Goal: Task Accomplishment & Management: Complete application form

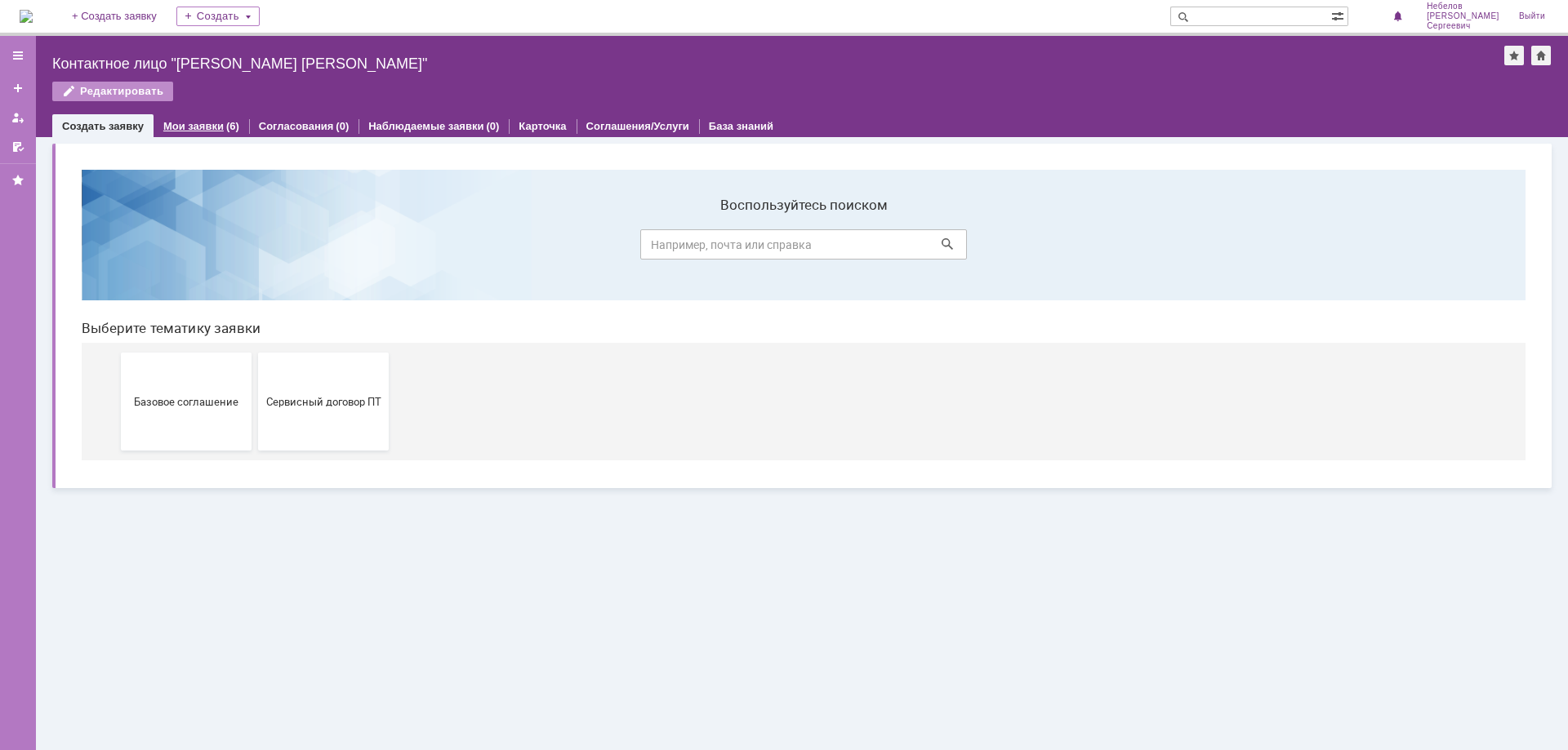
click at [206, 124] on link "Мои заявки" at bounding box center [193, 125] width 61 height 13
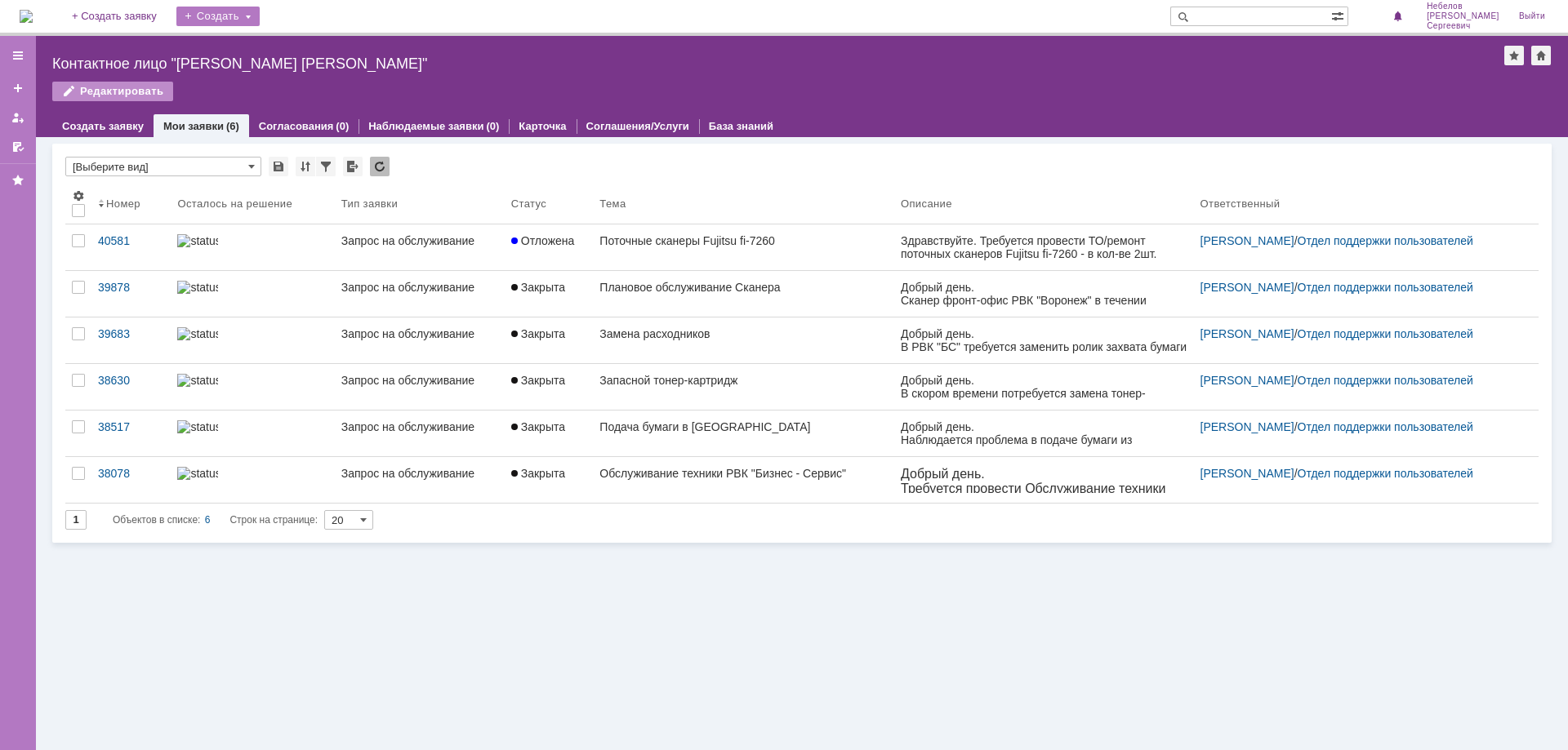
click at [252, 9] on div "Создать" at bounding box center [218, 16] width 83 height 19
click at [254, 46] on link "Заявка" at bounding box center [241, 49] width 124 height 19
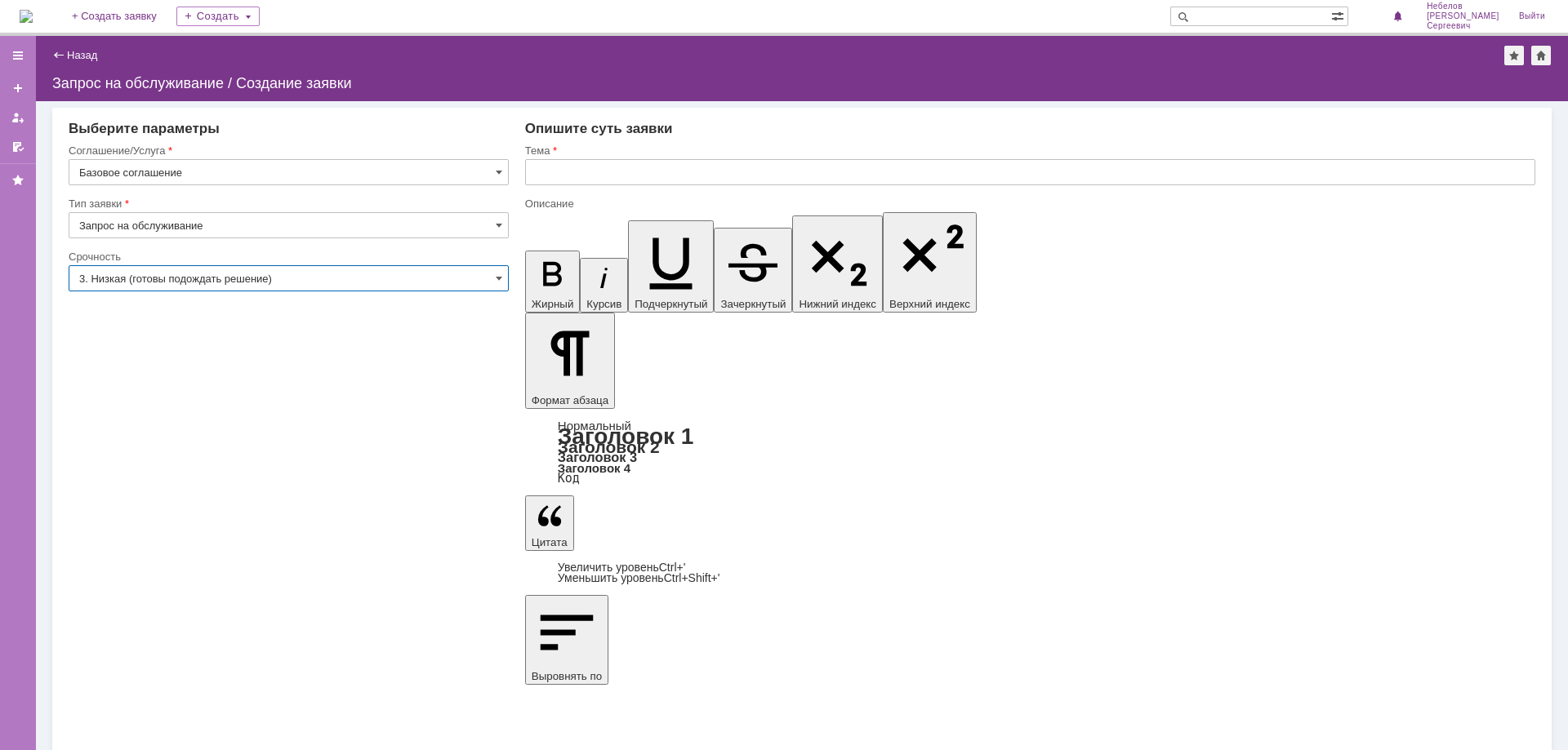
click at [308, 275] on input "3. Низкая (готовы подождать решение)" at bounding box center [288, 278] width 440 height 26
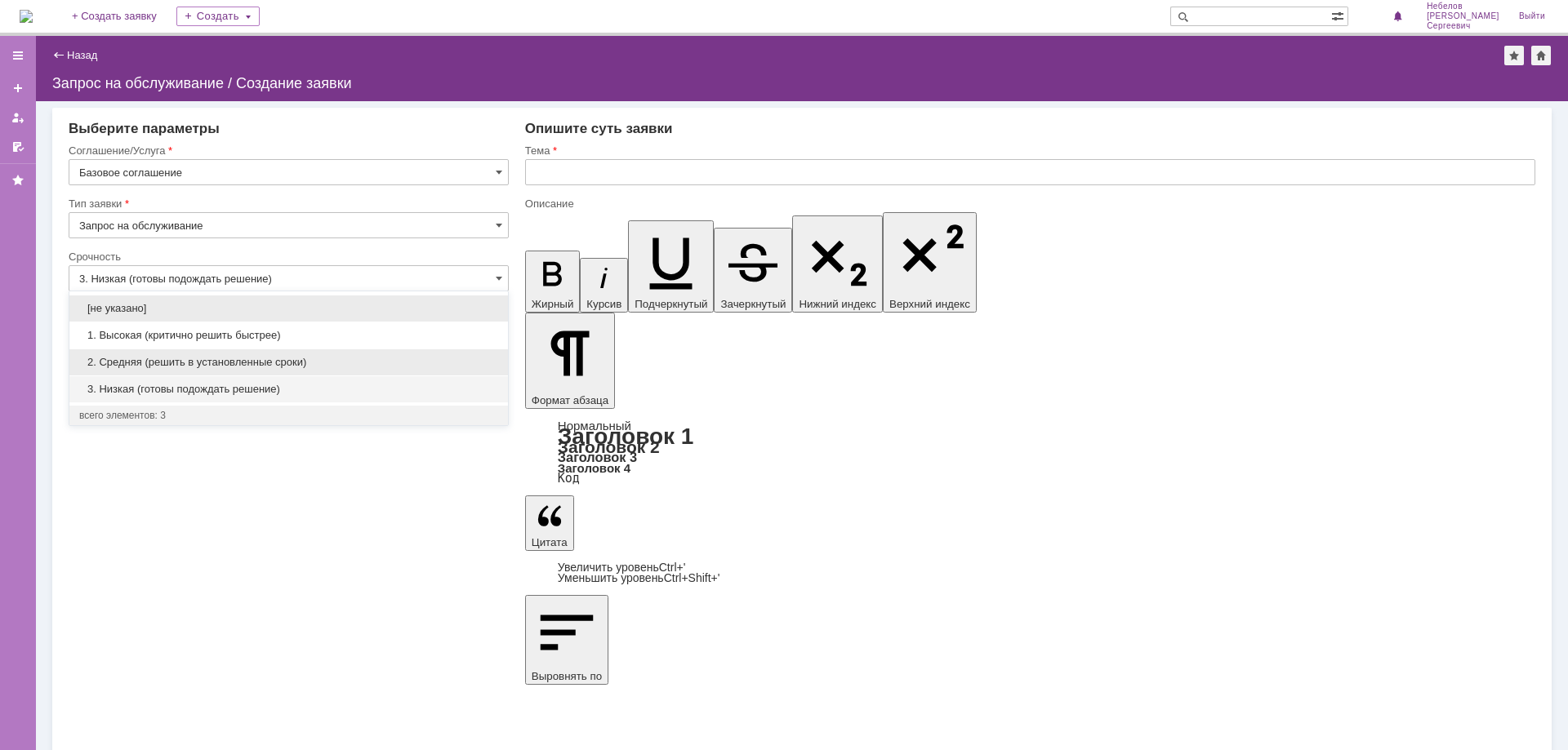
click at [342, 362] on span "2. Средняя (решить в установленные сроки)" at bounding box center [288, 362] width 419 height 13
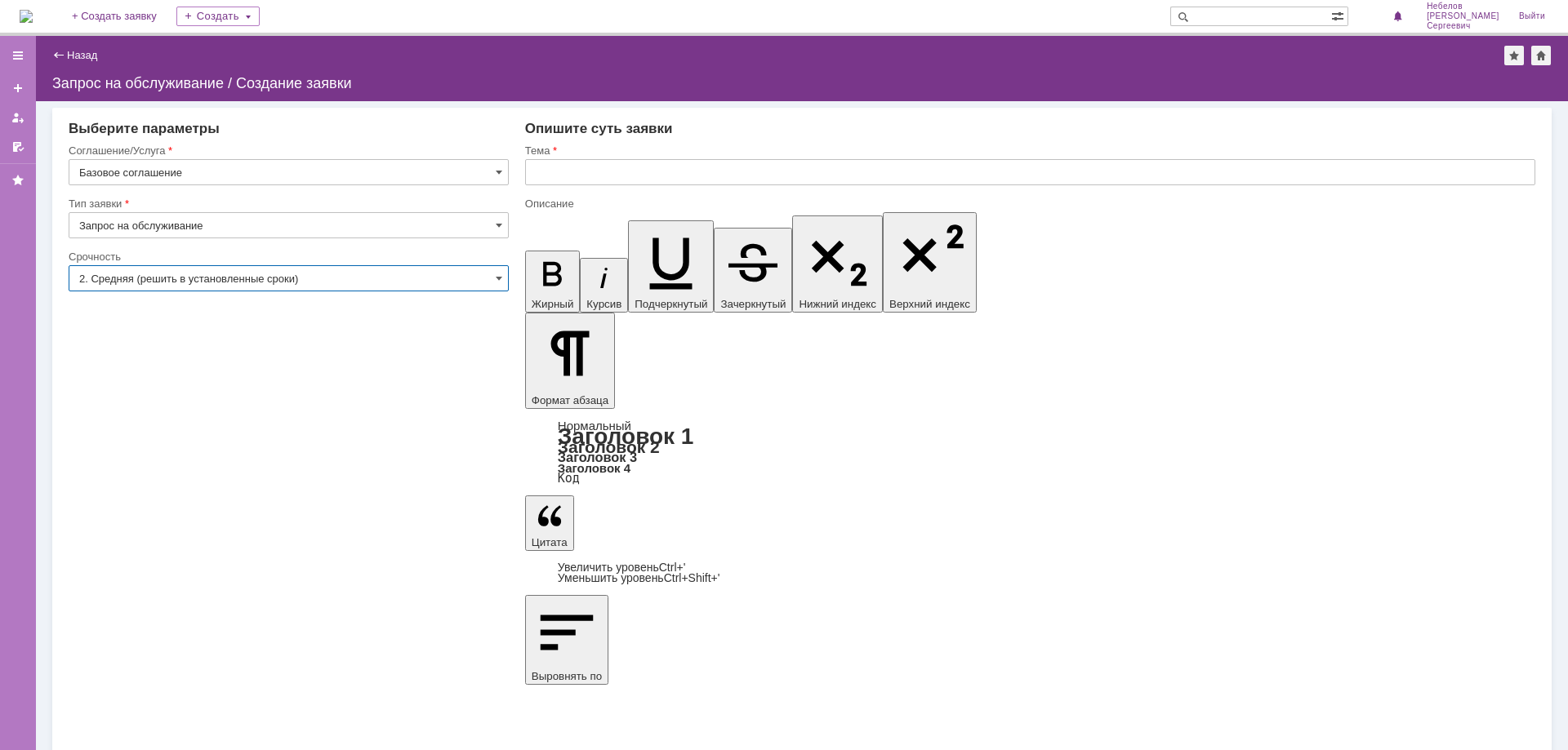
type input "2. Средняя (решить в установленные сроки)"
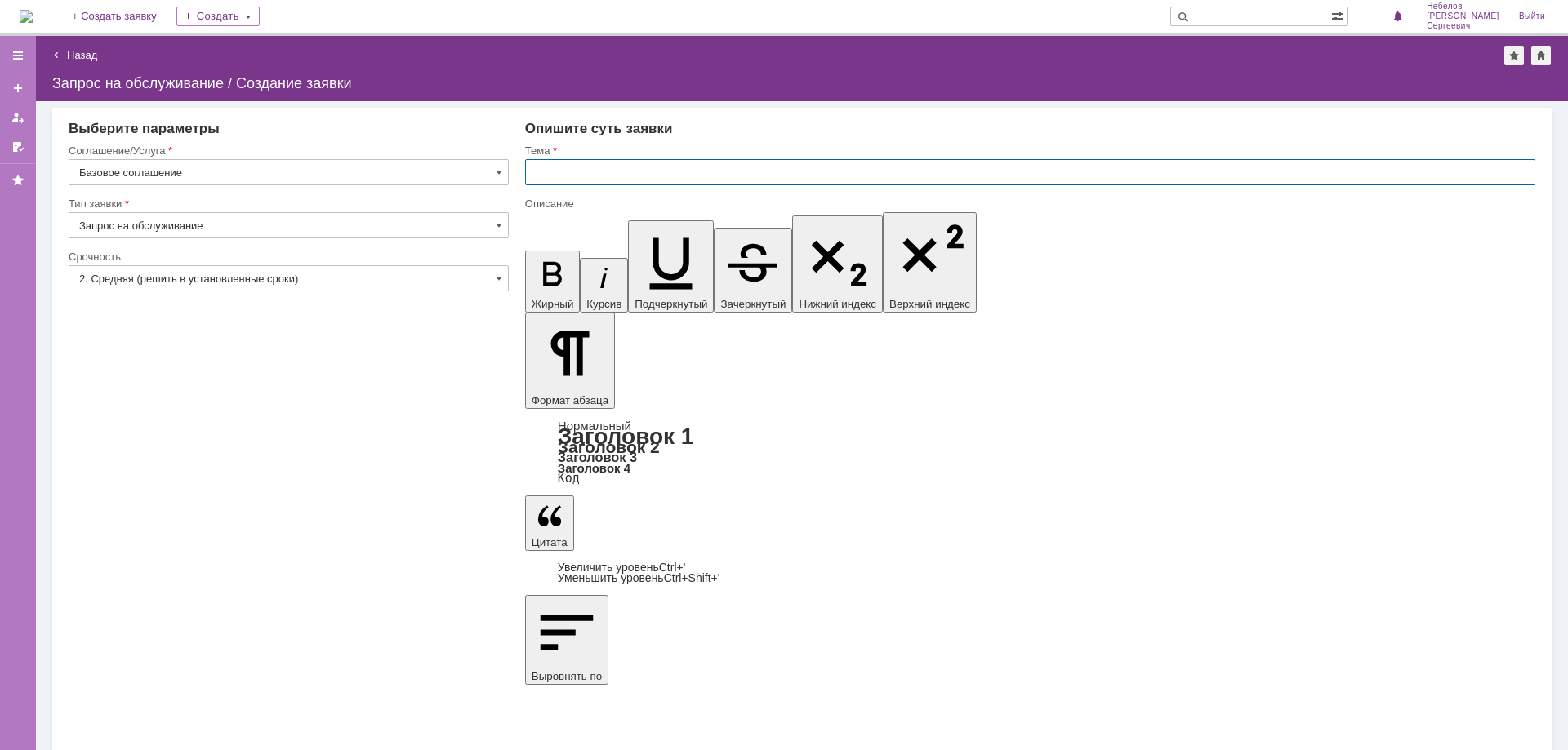
click at [590, 172] on input "text" at bounding box center [1029, 172] width 1010 height 26
type input "Поточный сканер"
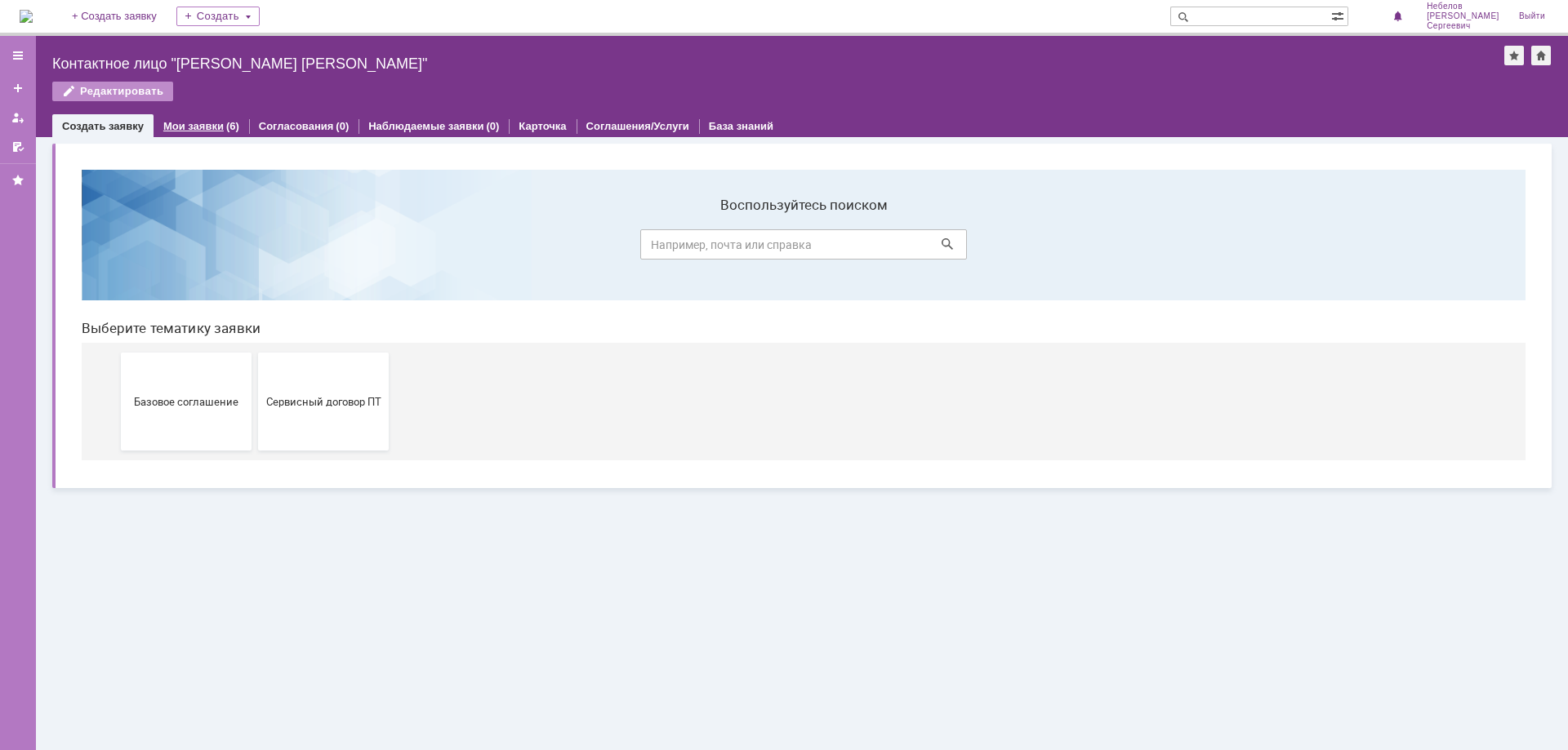
click at [199, 126] on link "Мои заявки" at bounding box center [193, 125] width 61 height 13
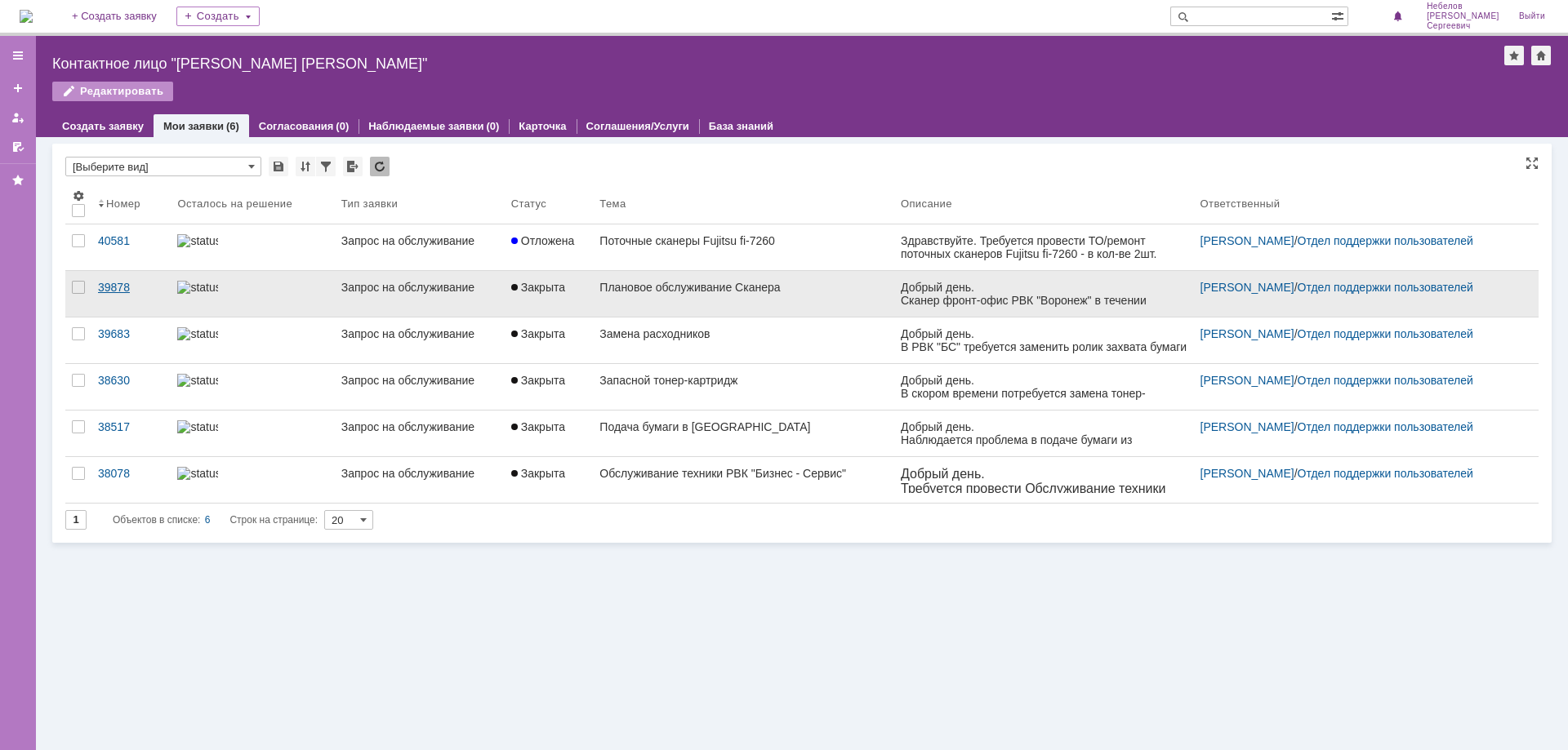
click at [115, 287] on div "39878" at bounding box center [131, 287] width 67 height 13
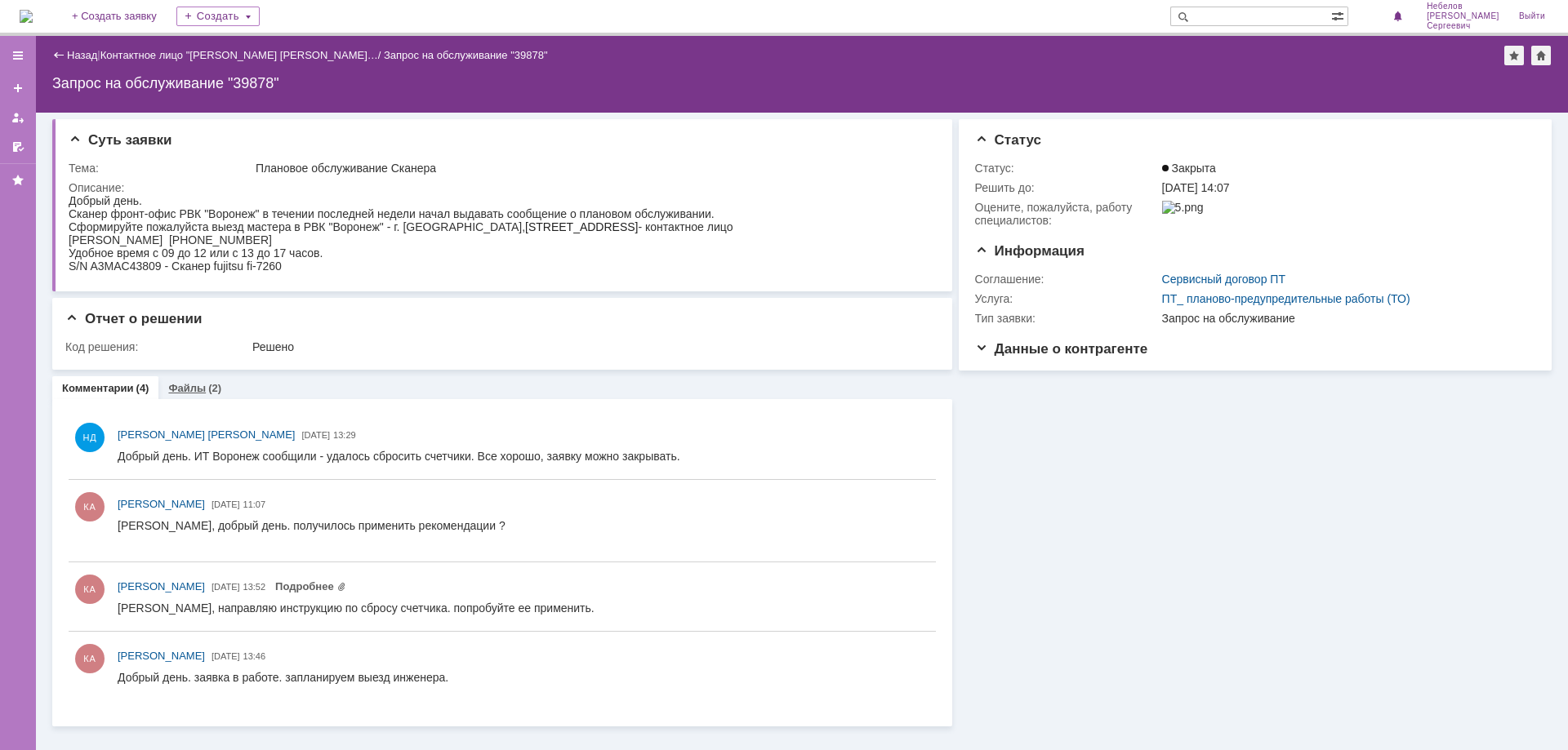
click at [216, 388] on div "(2)" at bounding box center [215, 388] width 14 height 13
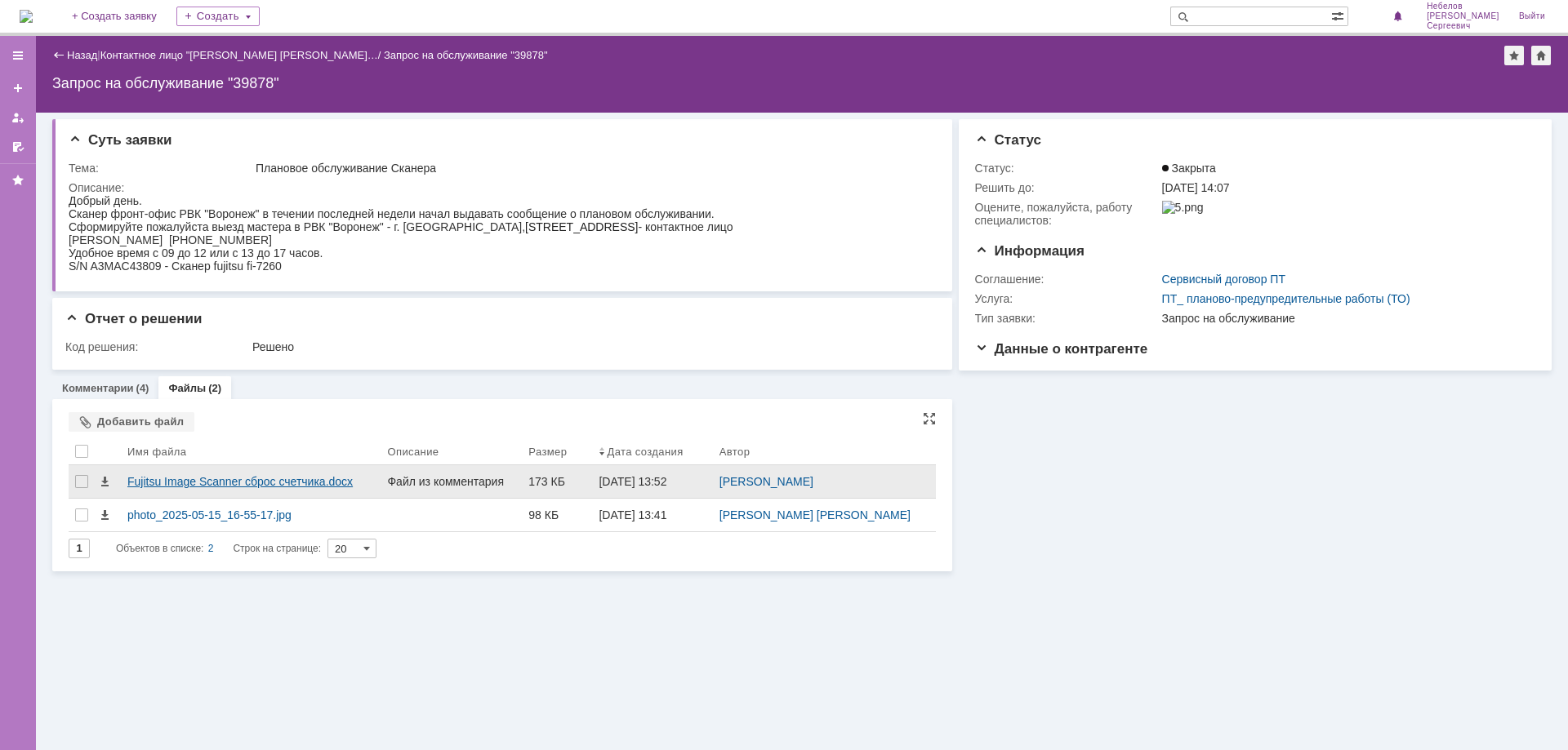
click at [268, 477] on div "Fujitsu Image Scanner сброс счетчика.docx" at bounding box center [251, 482] width 247 height 13
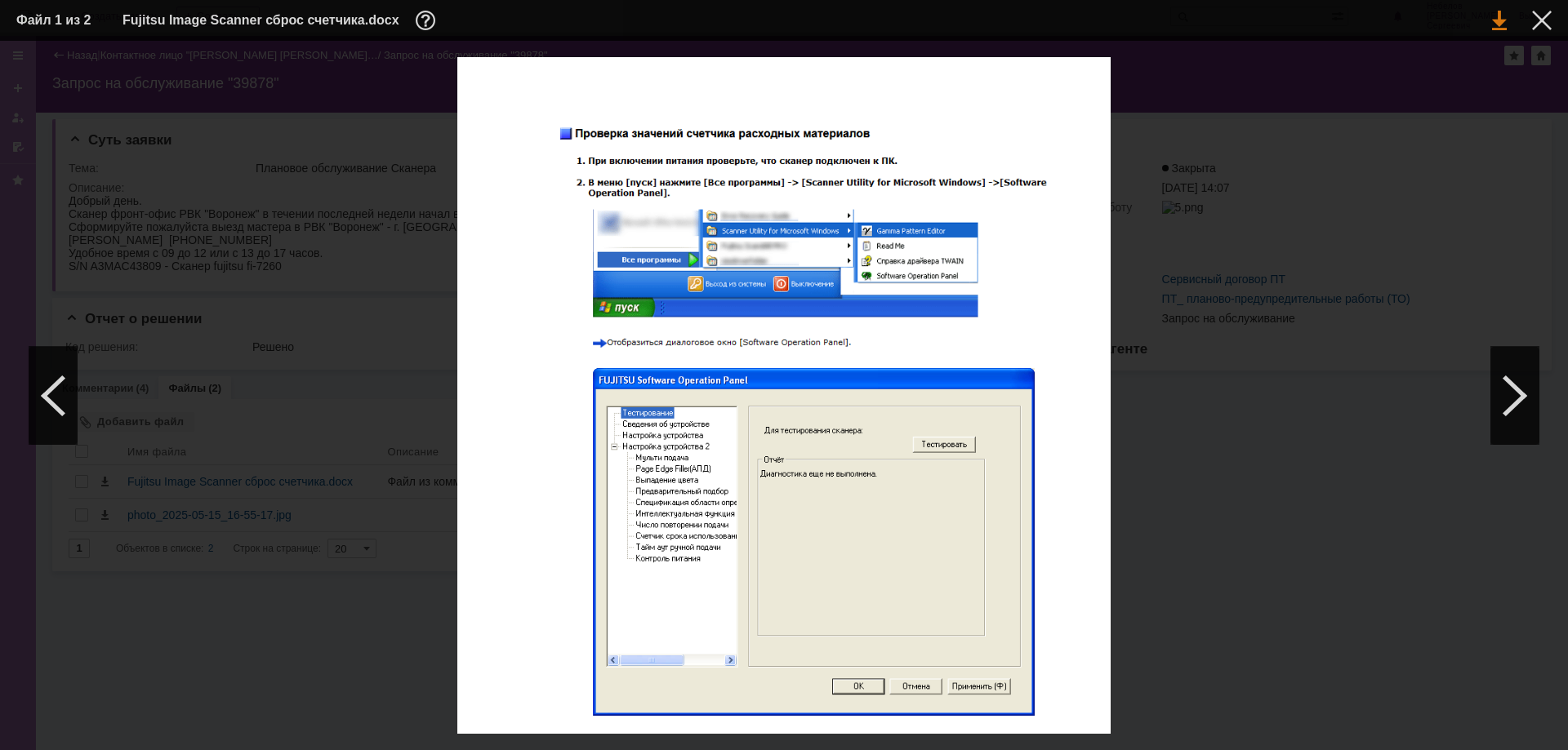
click at [1497, 17] on link at bounding box center [1499, 20] width 14 height 19
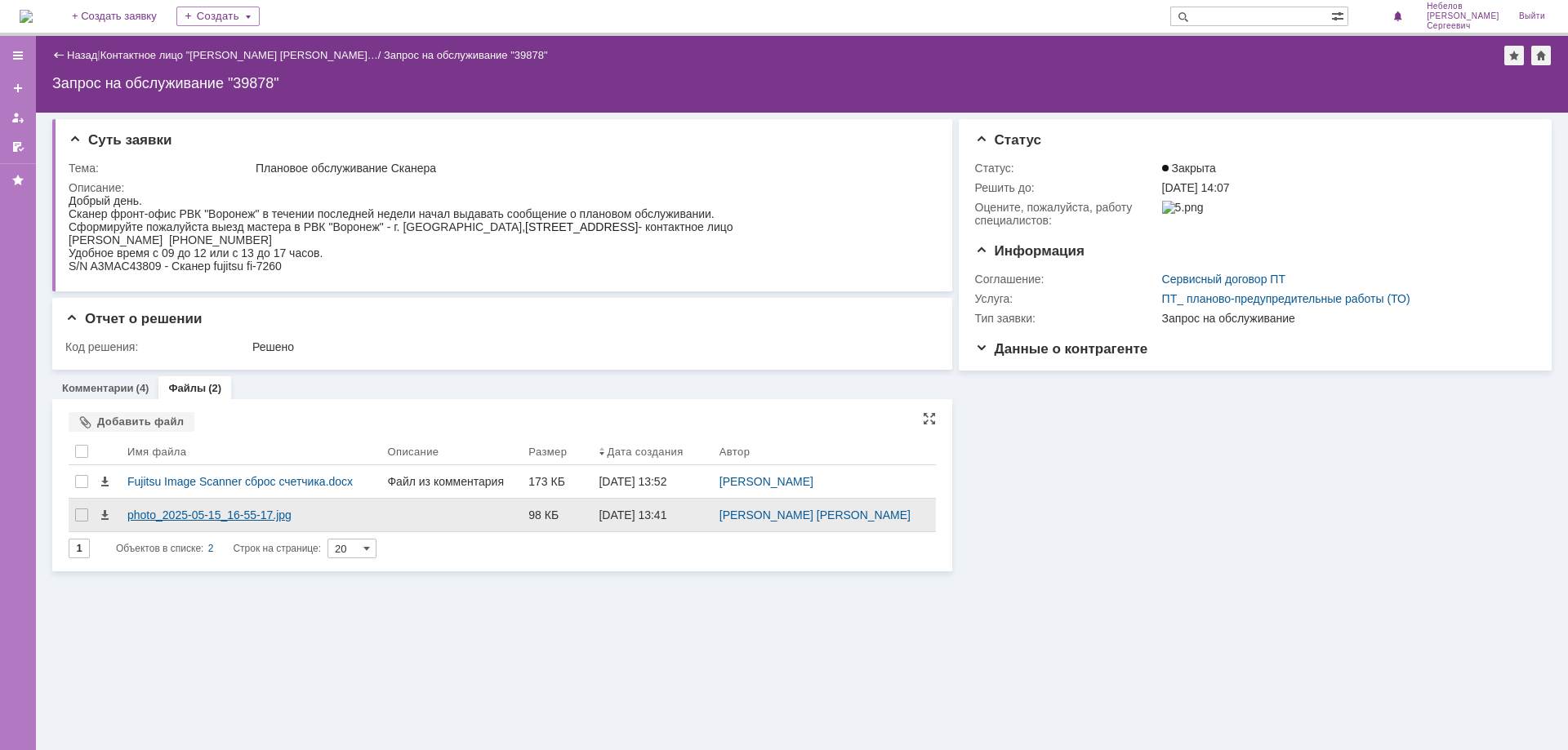
click at [163, 507] on div "photo_2025-05-15_16-55-17.jpg" at bounding box center [250, 515] width 259 height 33
